Goal: Task Accomplishment & Management: Manage account settings

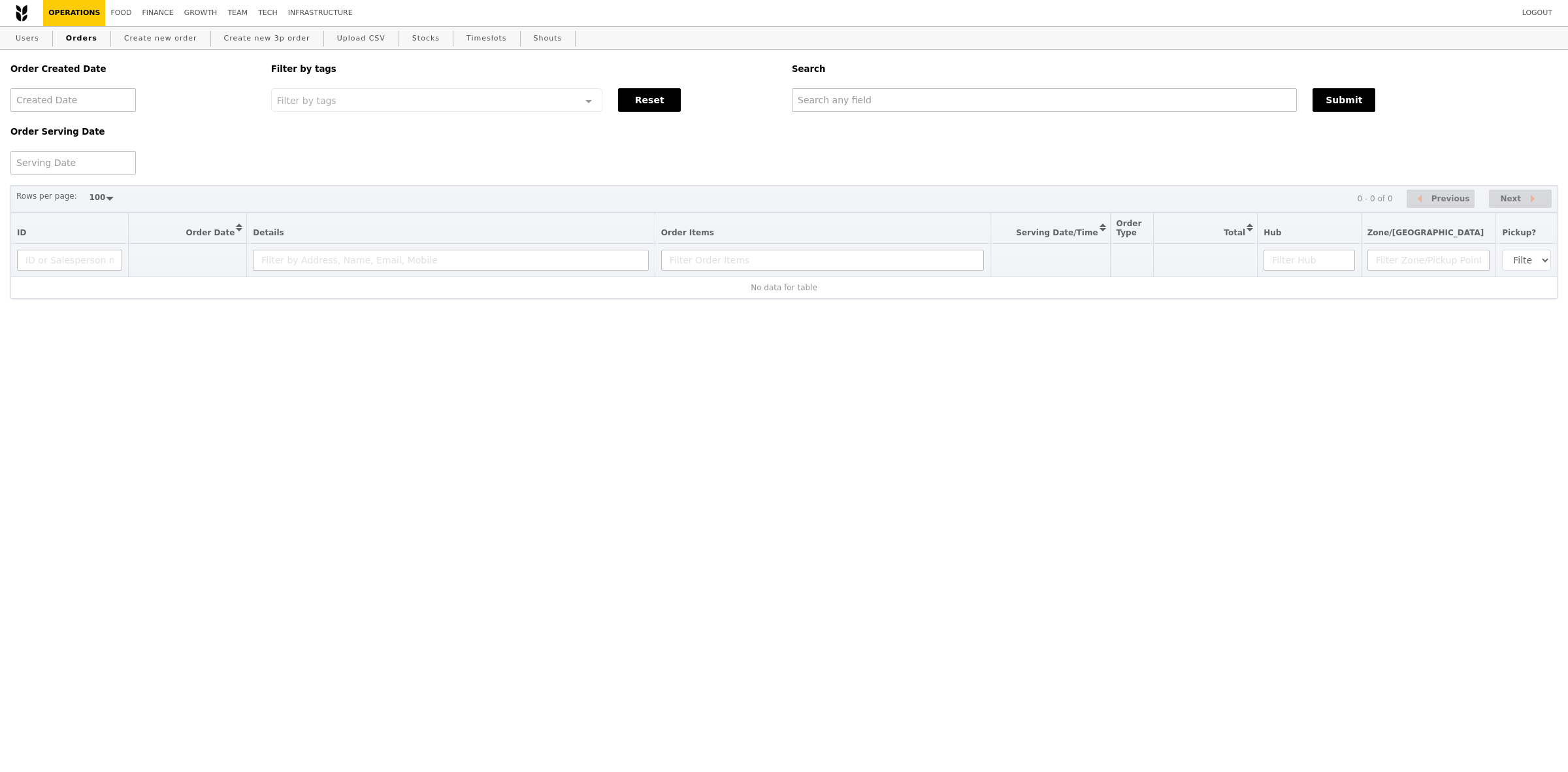
select select "100"
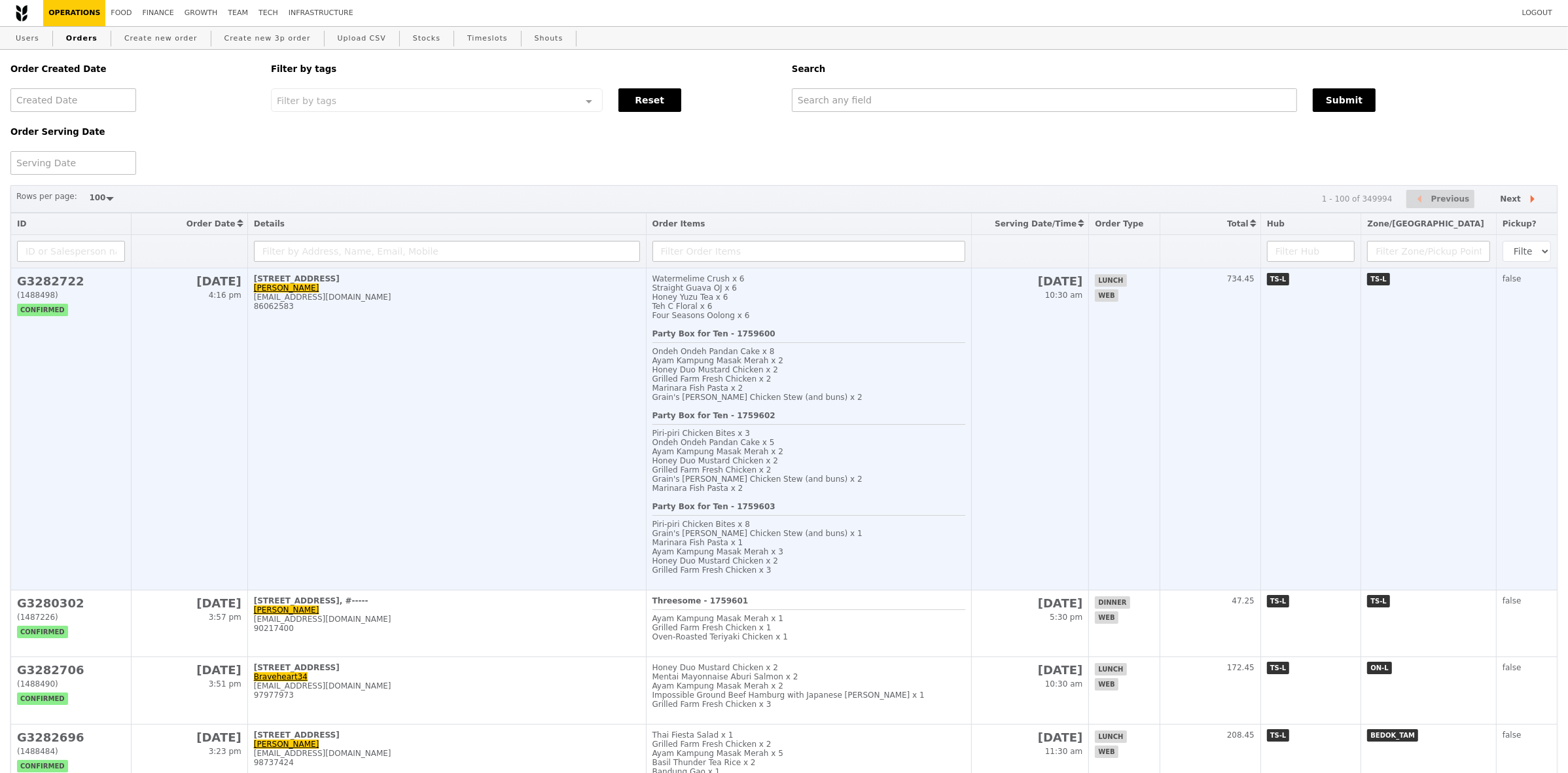
click at [509, 355] on td "[STREET_ADDRESS]-00 [PERSON_NAME] [EMAIL_ADDRESS][DOMAIN_NAME] 86062583" at bounding box center [446, 429] width 399 height 322
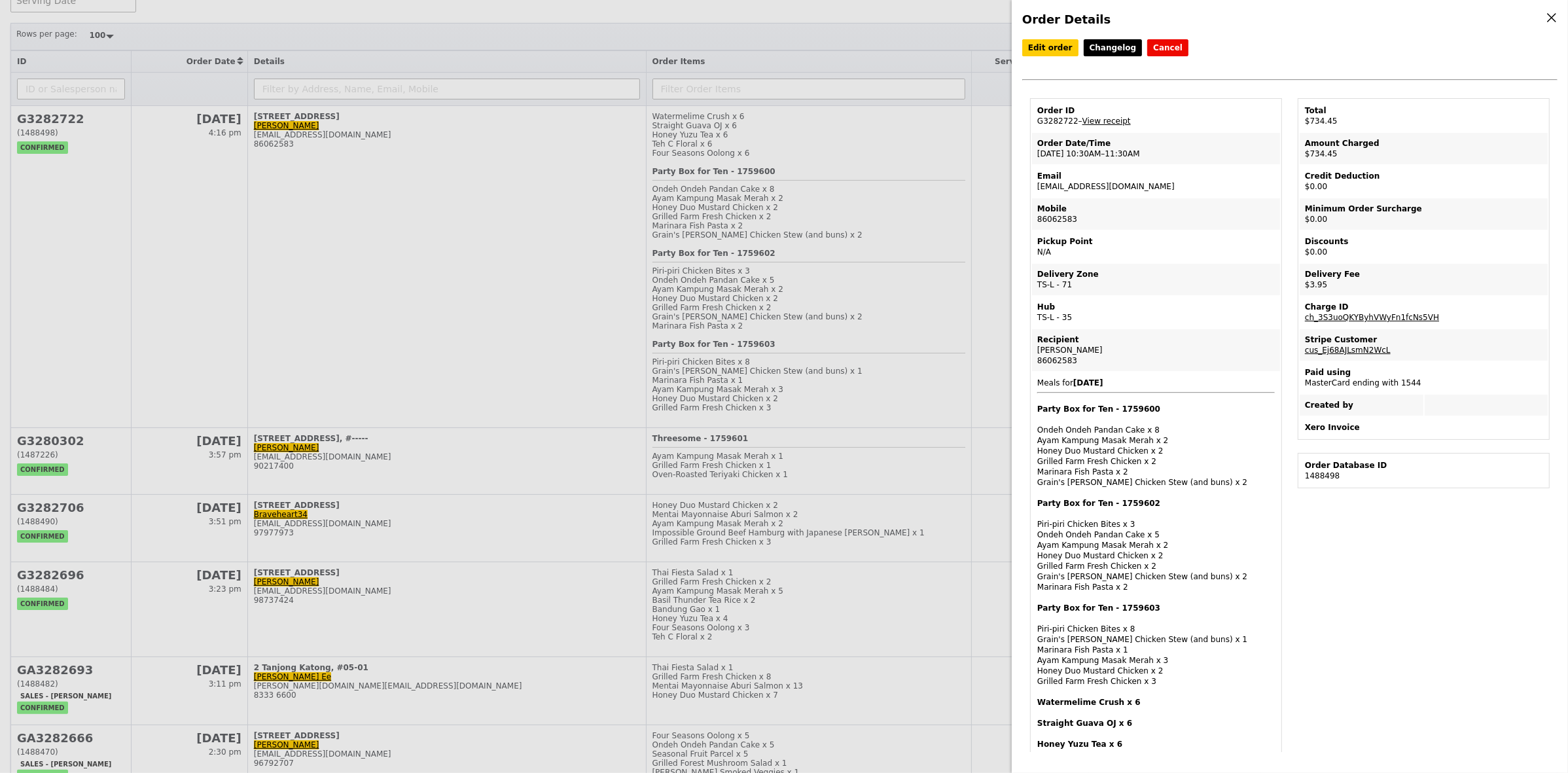
scroll to position [163, 0]
click at [1053, 50] on link "Edit order" at bounding box center [1050, 47] width 57 height 17
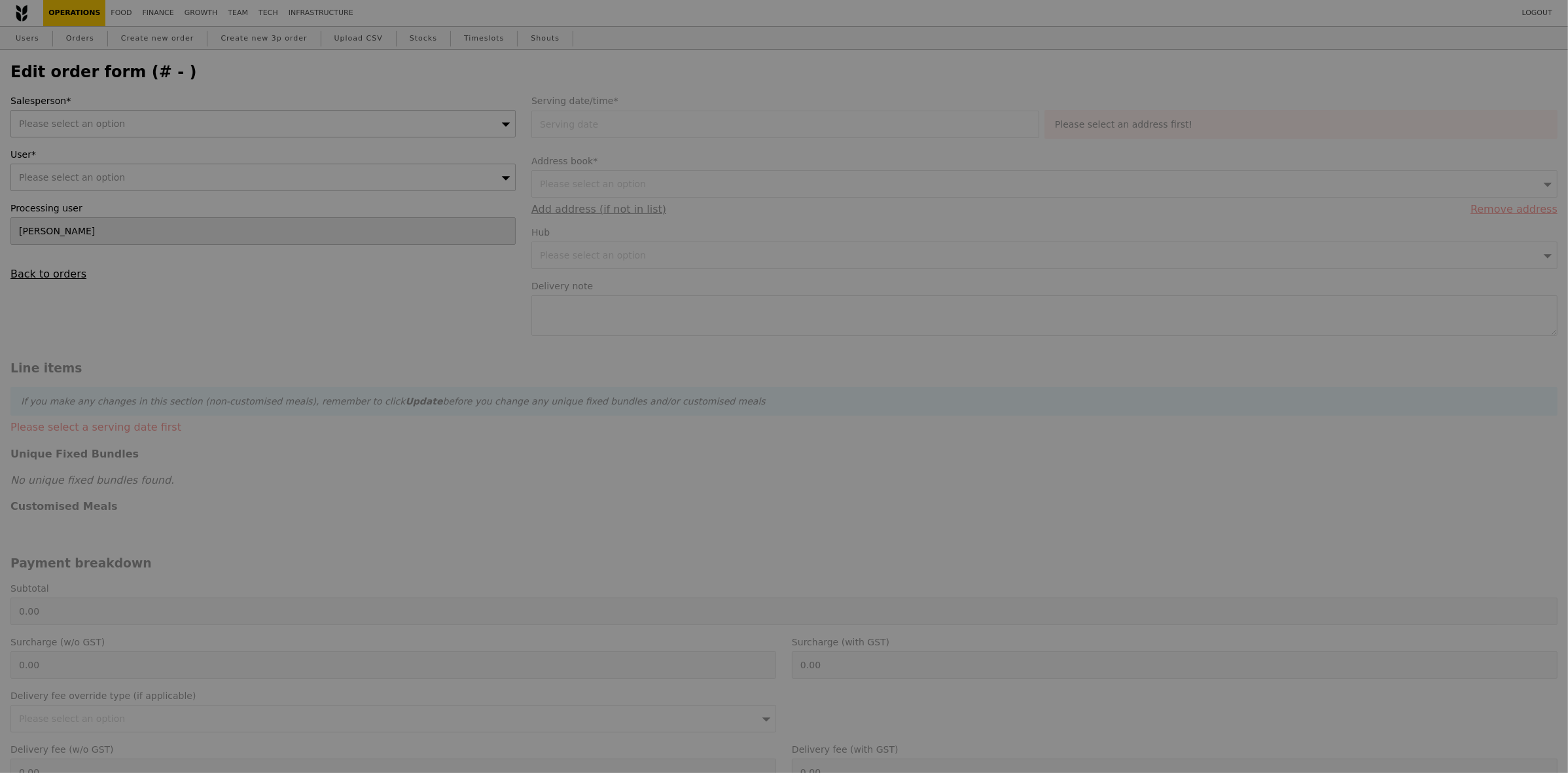
type input "[DATE]"
type textarea "Please come up to level 35 to deliver the food. Thank you."
type input "Loading..."
type input "730.50"
type input "2.71"
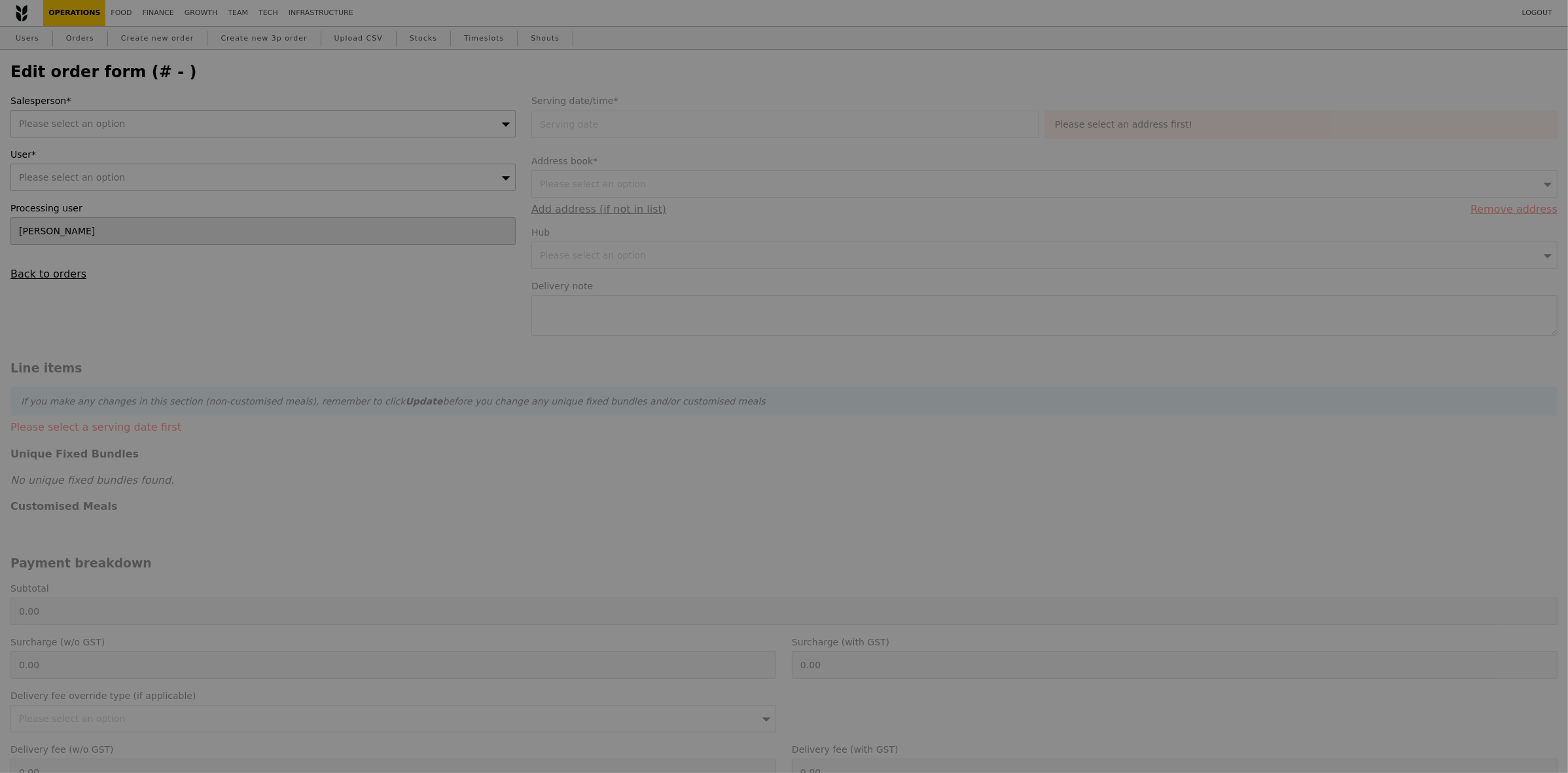
type input "2.95"
type input "733.45"
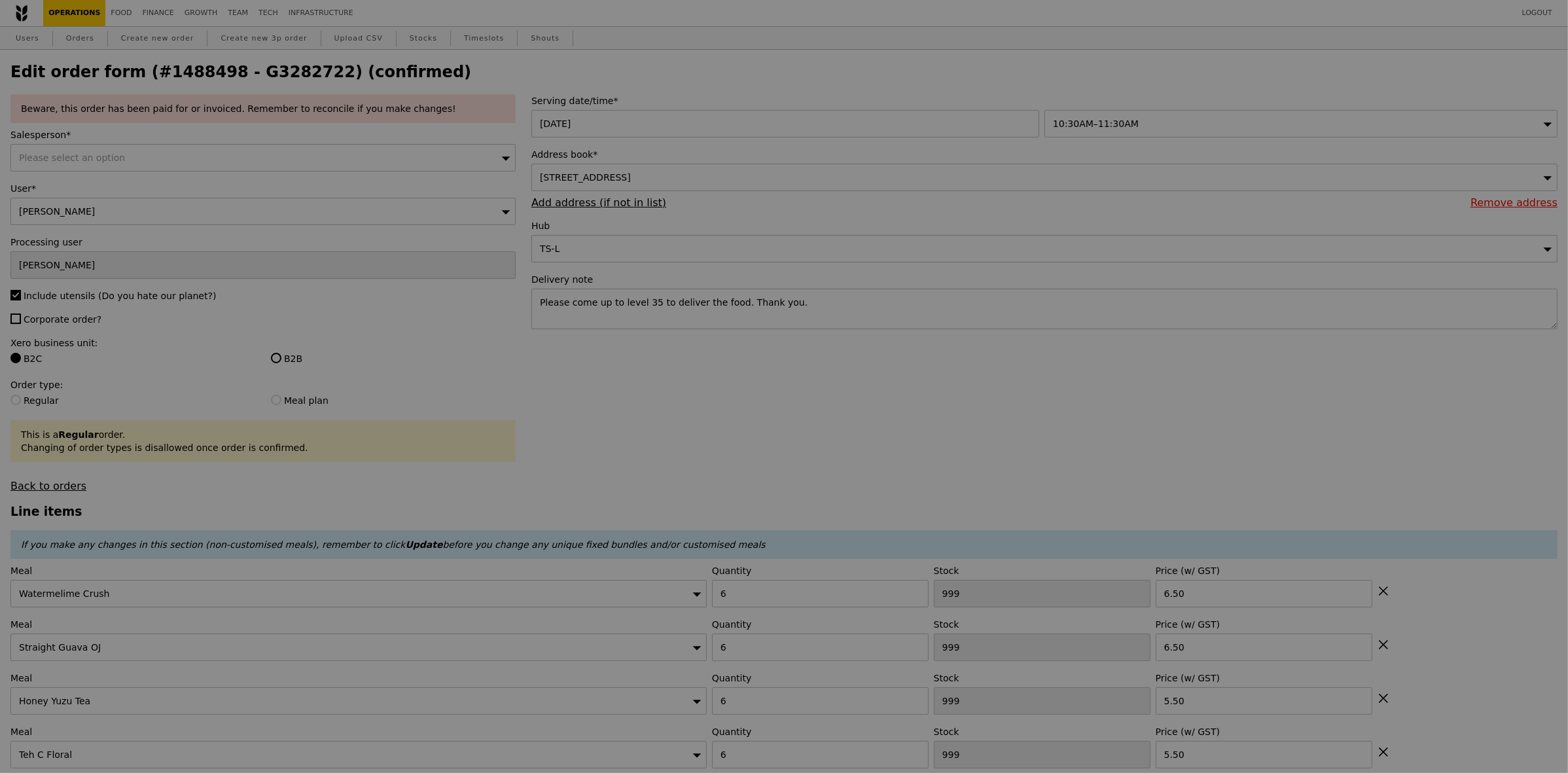
type input "494"
type input "484"
type input "494"
type input "484"
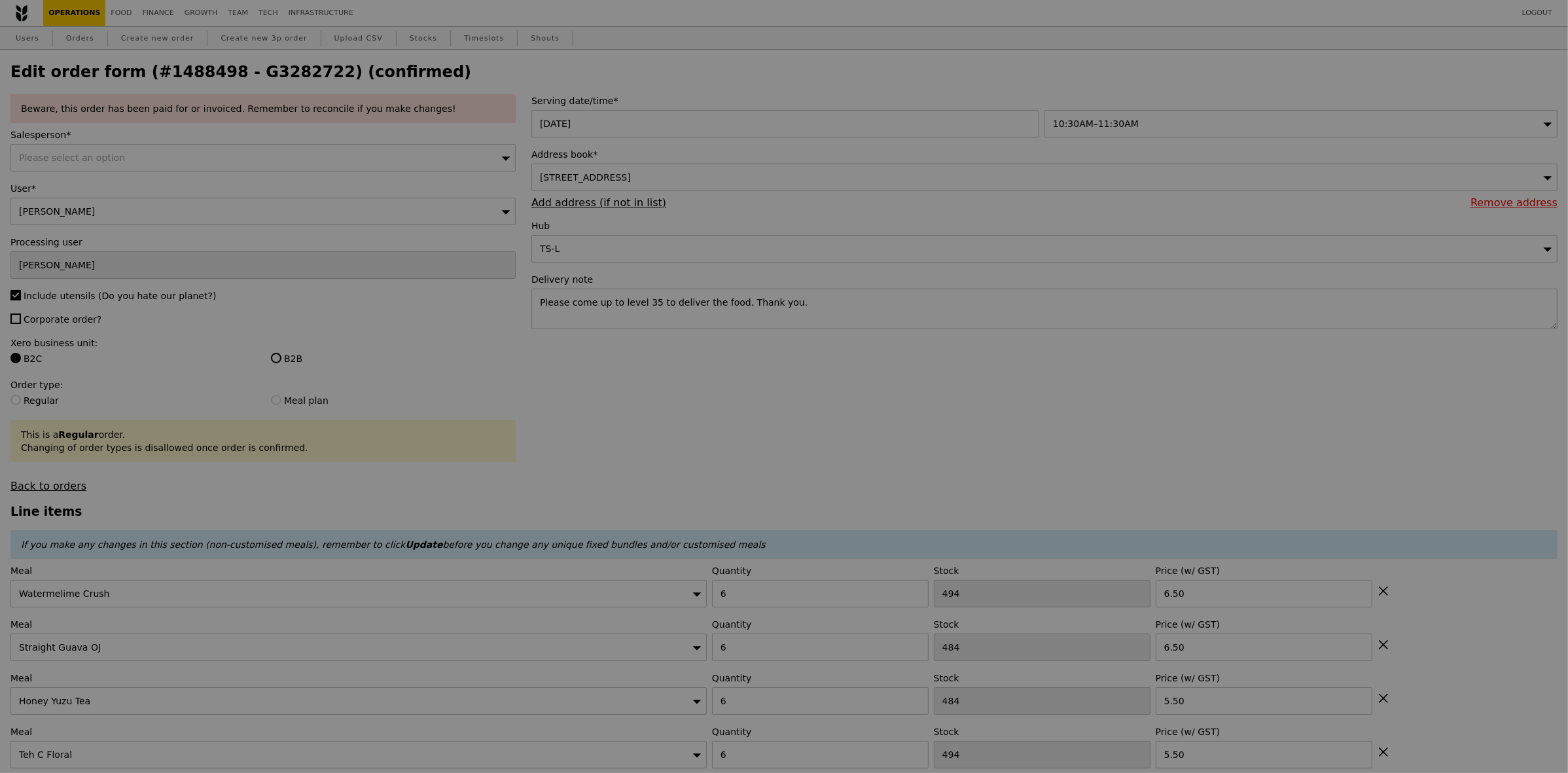
type input "Update"
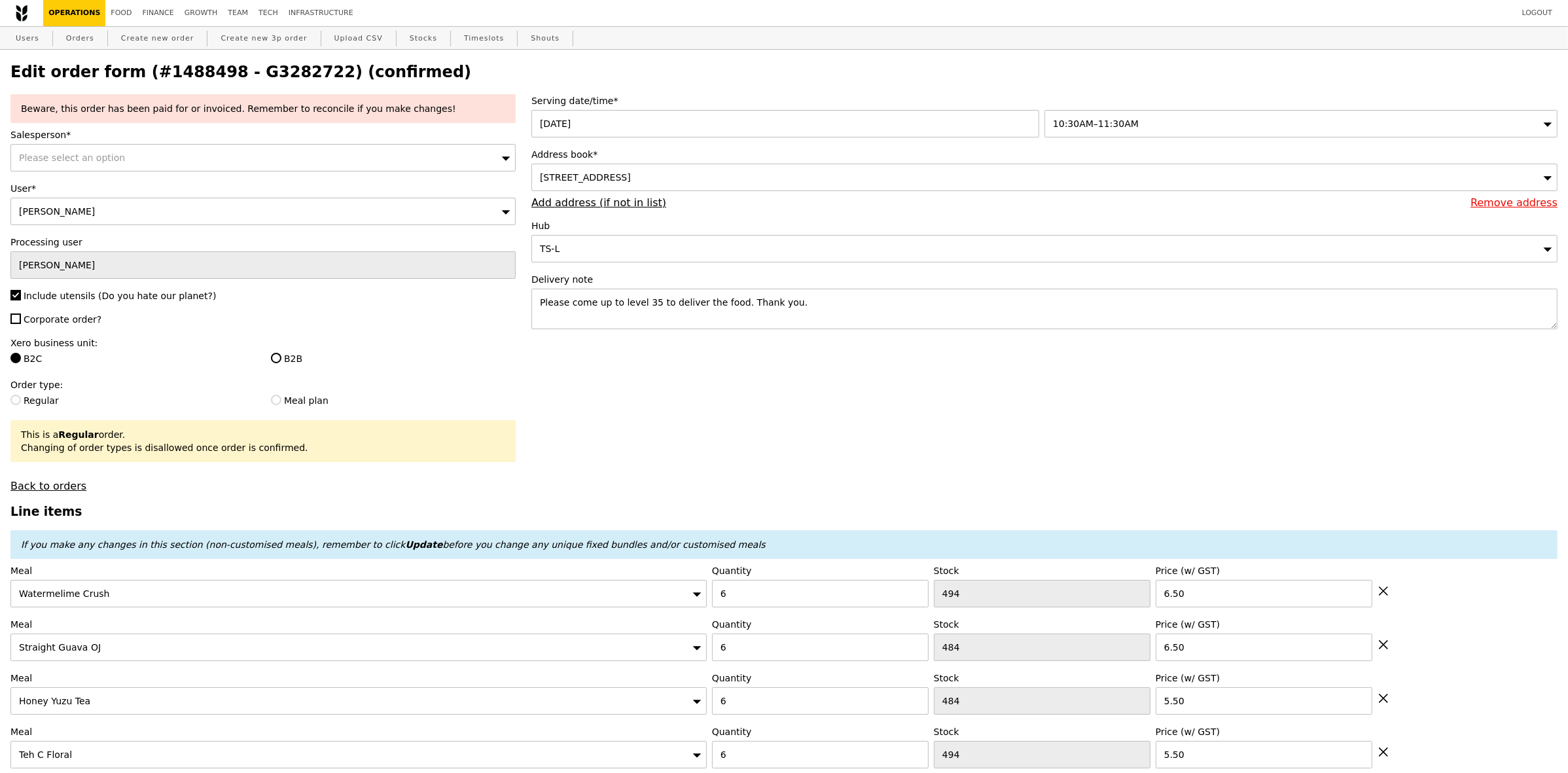
click at [1165, 124] on div "10:30AM–11:30AM" at bounding box center [1301, 123] width 513 height 27
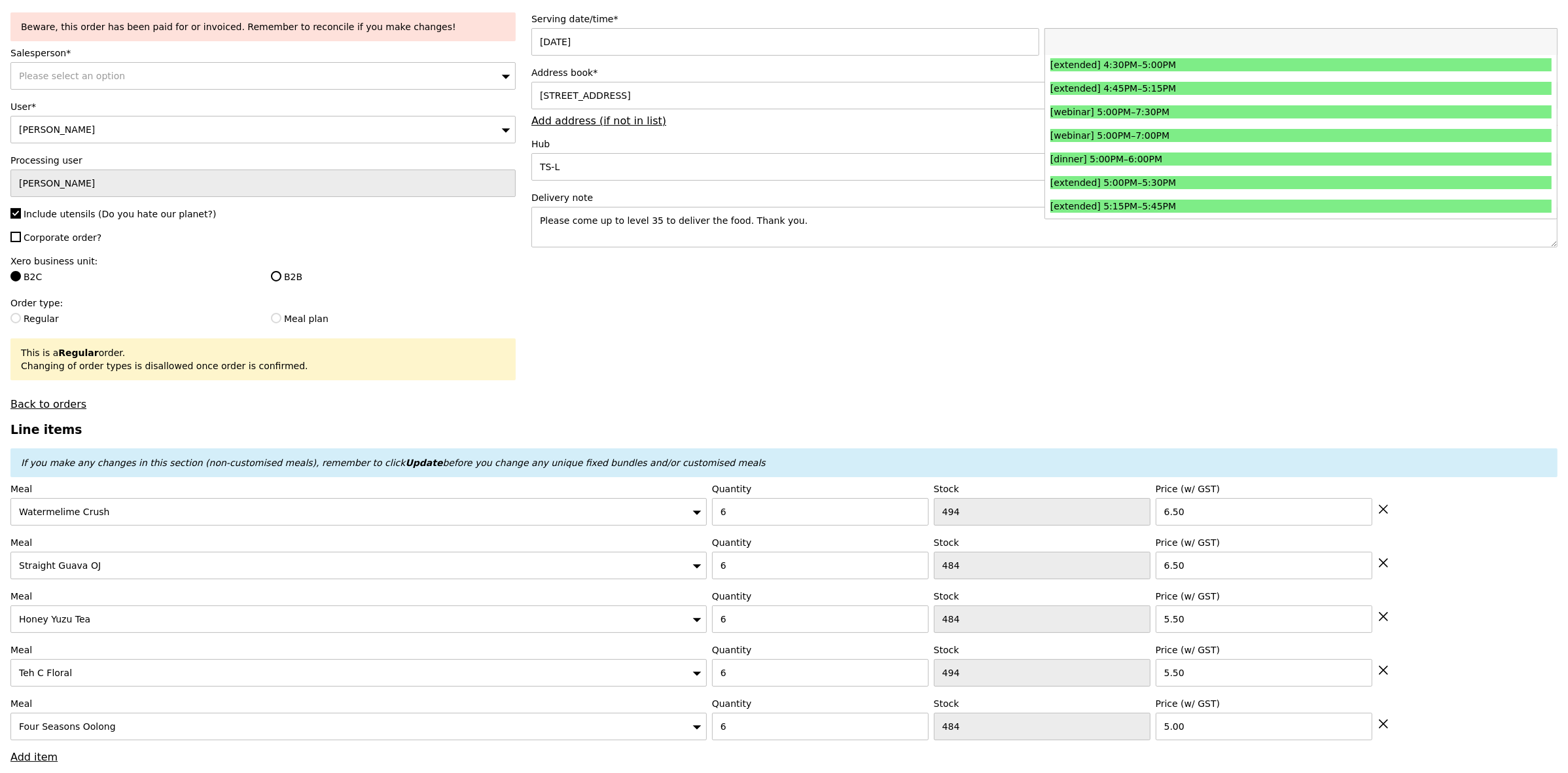
scroll to position [1309, 0]
